Goal: Task Accomplishment & Management: Use online tool/utility

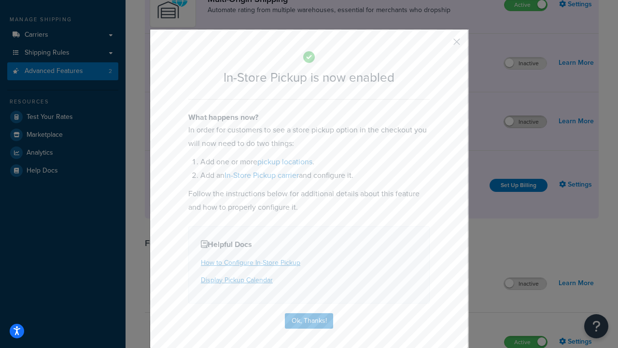
click at [442, 44] on button "button" at bounding box center [442, 45] width 2 height 2
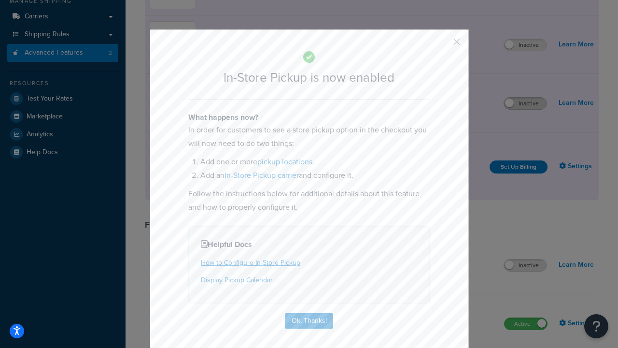
click at [525, 103] on label "Inactive" at bounding box center [525, 103] width 42 height 12
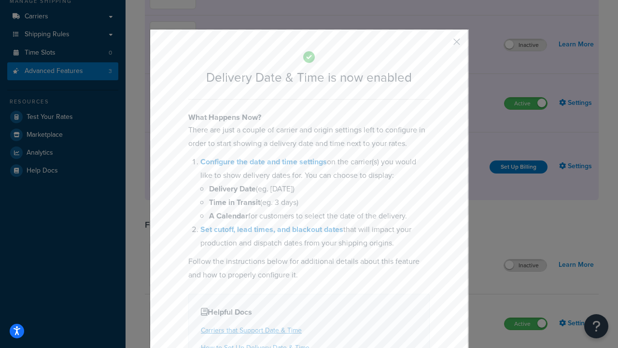
click at [442, 45] on button "button" at bounding box center [442, 45] width 2 height 2
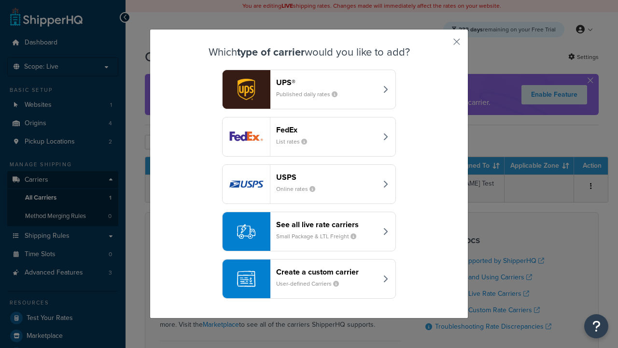
click at [309, 278] on div "Create a custom carrier User-defined Carriers" at bounding box center [326, 278] width 101 height 23
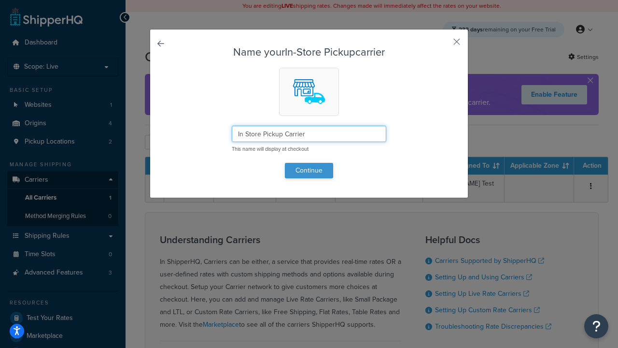
type input "In Store Pickup Carrier"
click at [309, 170] on button "Continue" at bounding box center [309, 170] width 48 height 15
